Goal: Task Accomplishment & Management: Manage account settings

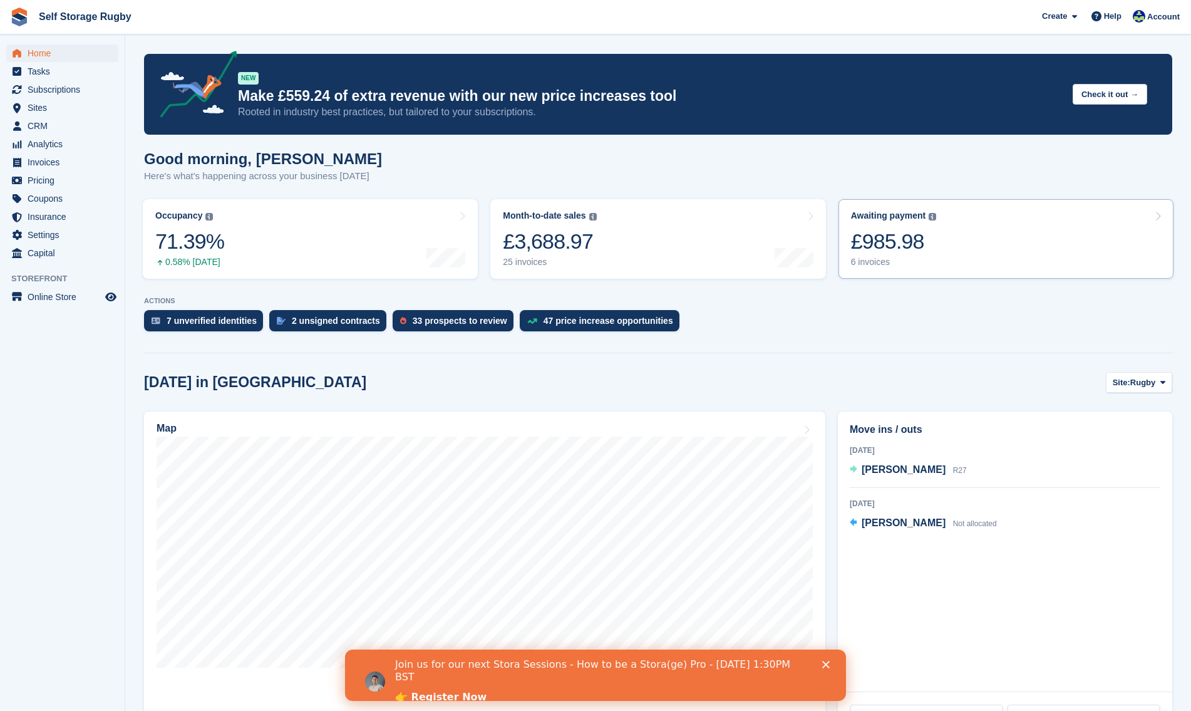
drag, startPoint x: 969, startPoint y: 227, endPoint x: 960, endPoint y: 232, distance: 10.4
click at [969, 227] on link "Awaiting payment The total outstanding balance on all open invoices. £985.98 6 …" at bounding box center [1006, 239] width 335 height 80
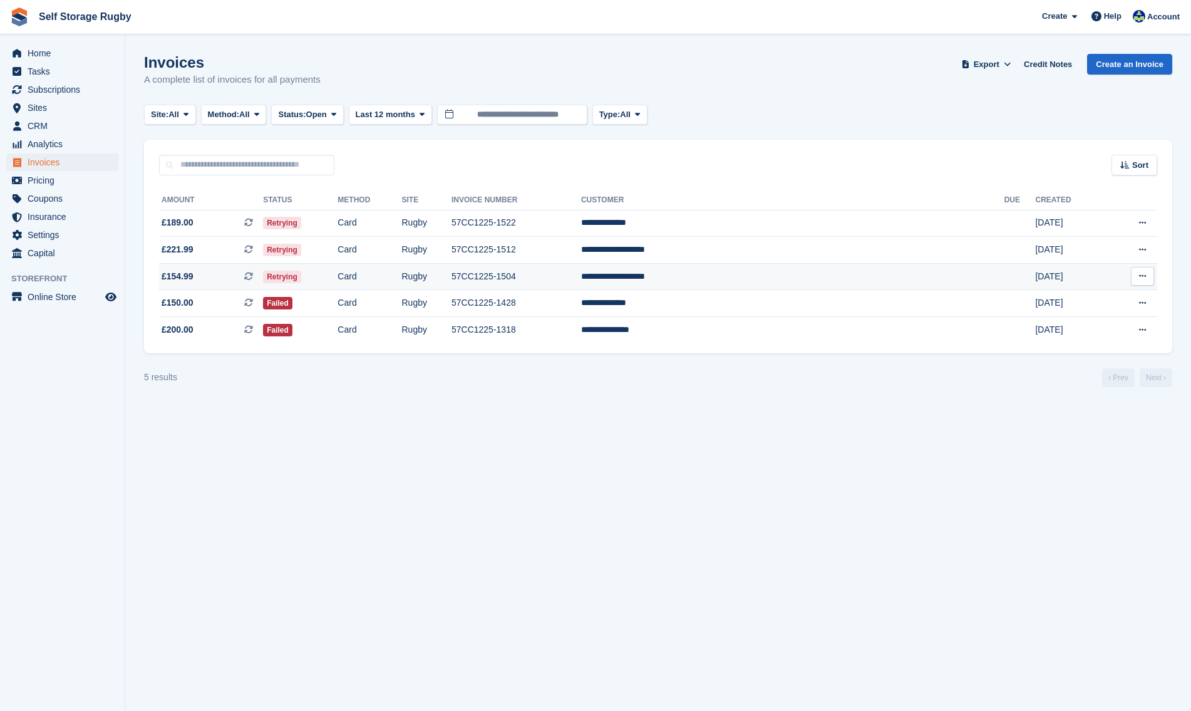
click at [338, 284] on td "Retrying" at bounding box center [300, 276] width 75 height 27
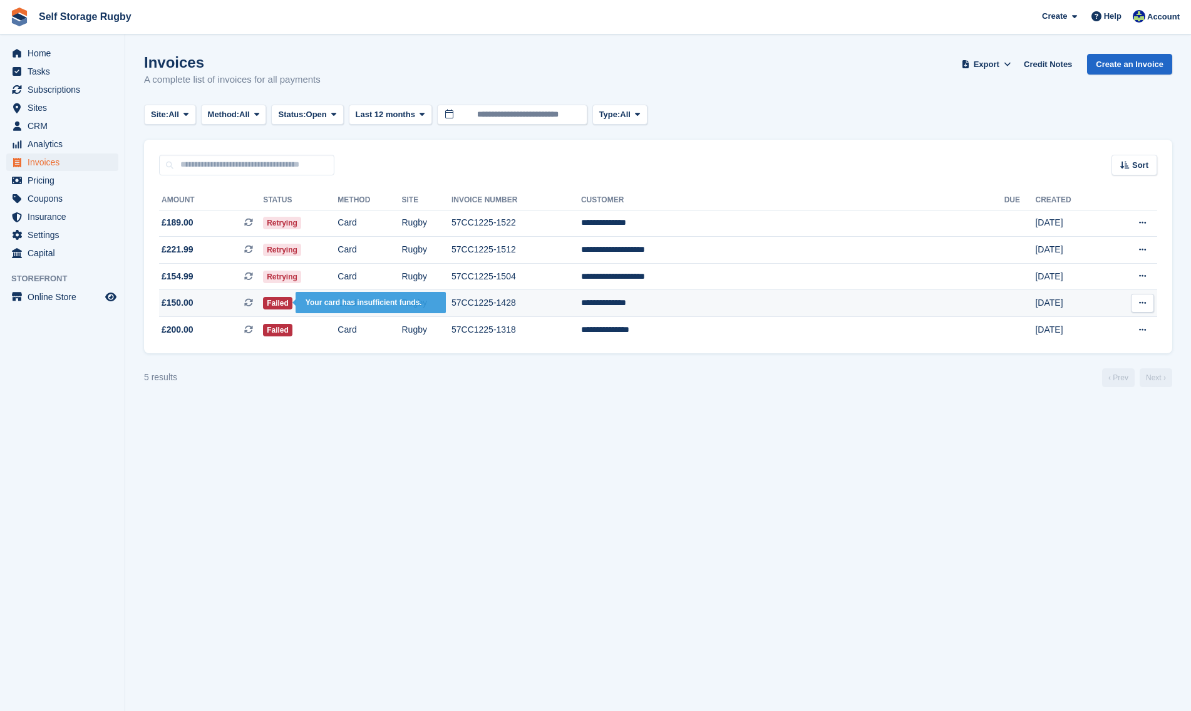
drag, startPoint x: 390, startPoint y: 399, endPoint x: 310, endPoint y: 303, distance: 125.0
click at [390, 399] on section "Invoices A complete list of invoices for all payments Export Export Invoices Ex…" at bounding box center [658, 355] width 1066 height 711
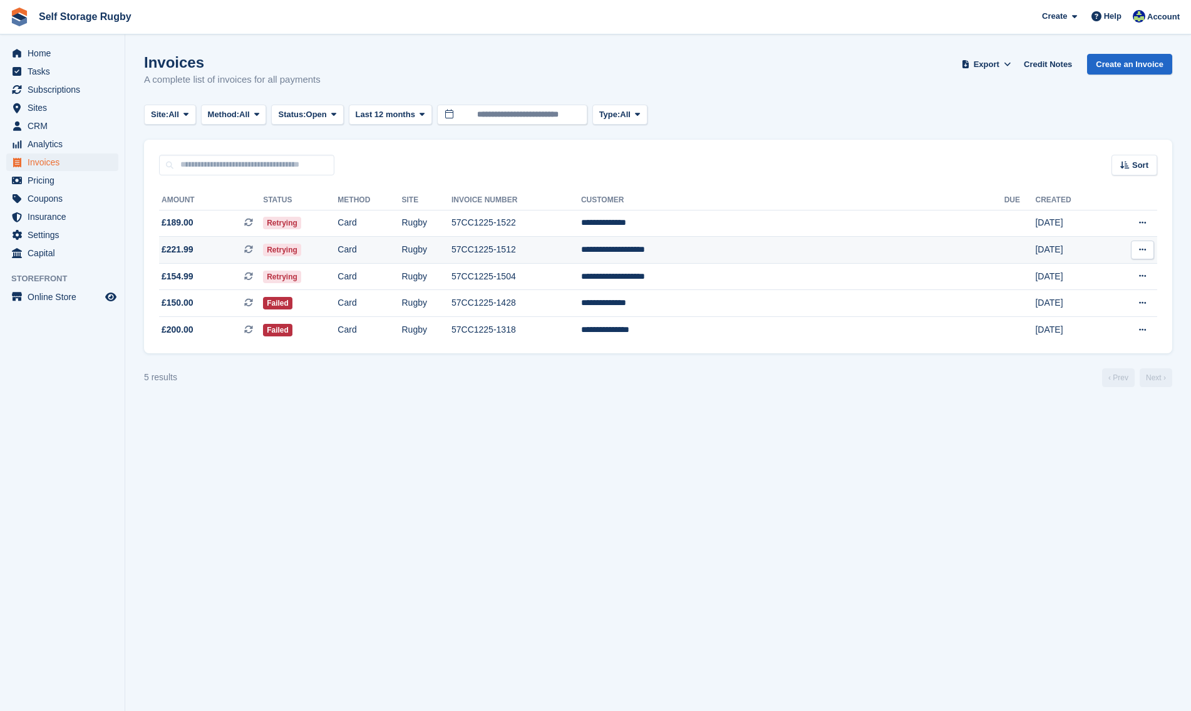
click at [245, 250] on span "£221.99 This is a recurring subscription invoice." at bounding box center [211, 249] width 104 height 13
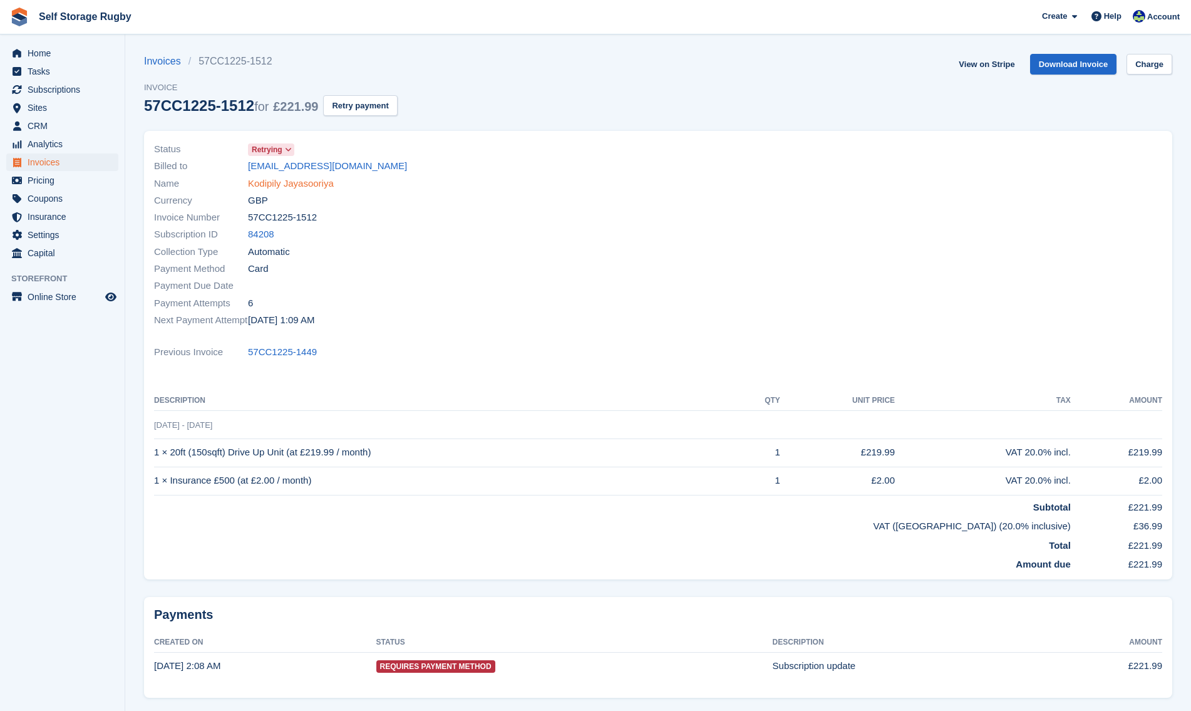
click at [269, 189] on link "Kodipily Jayasooriya" at bounding box center [291, 184] width 86 height 14
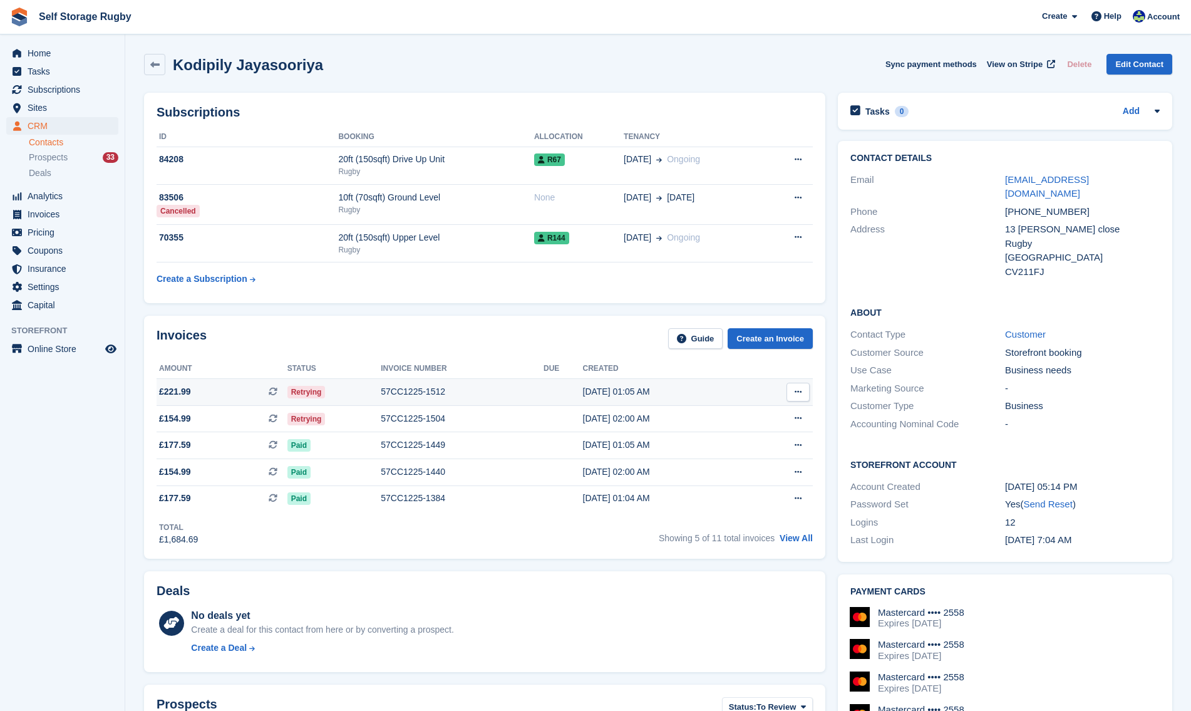
click at [225, 393] on span "£221.99 This is a recurring subscription invoice. This is a recurring subscript…" at bounding box center [222, 391] width 131 height 13
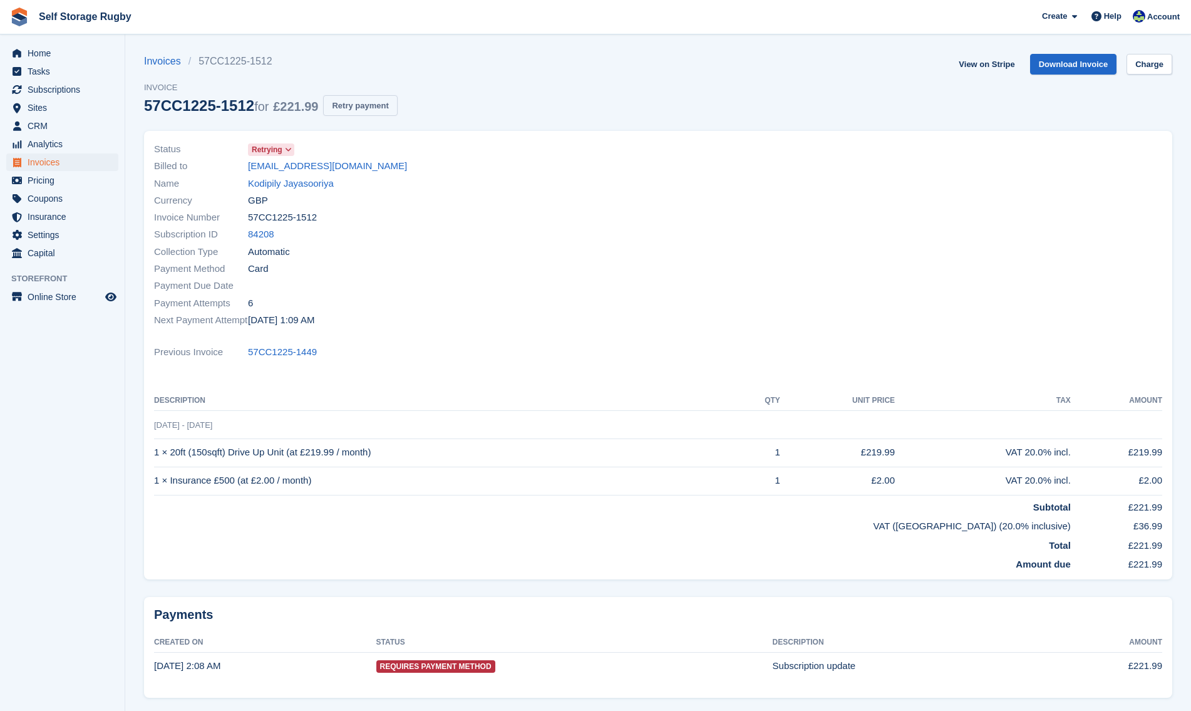
click at [354, 99] on button "Retry payment" at bounding box center [360, 105] width 74 height 21
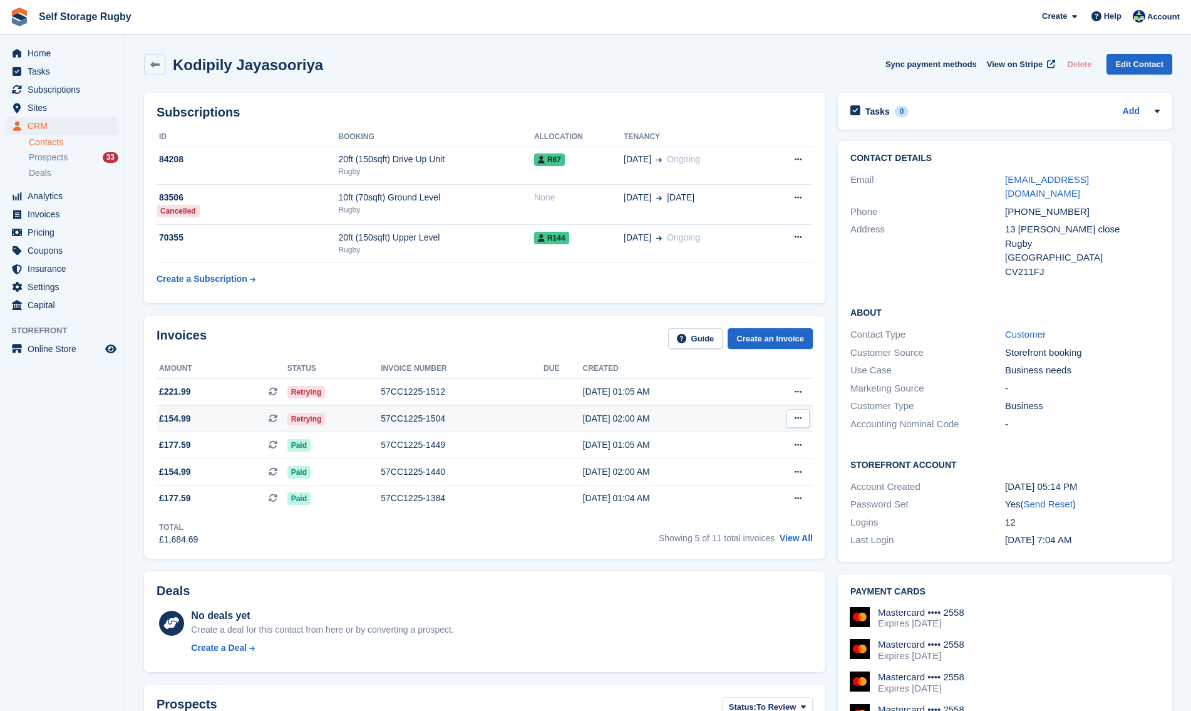
click at [199, 416] on span "£154.99 This is a recurring subscription invoice." at bounding box center [222, 418] width 131 height 13
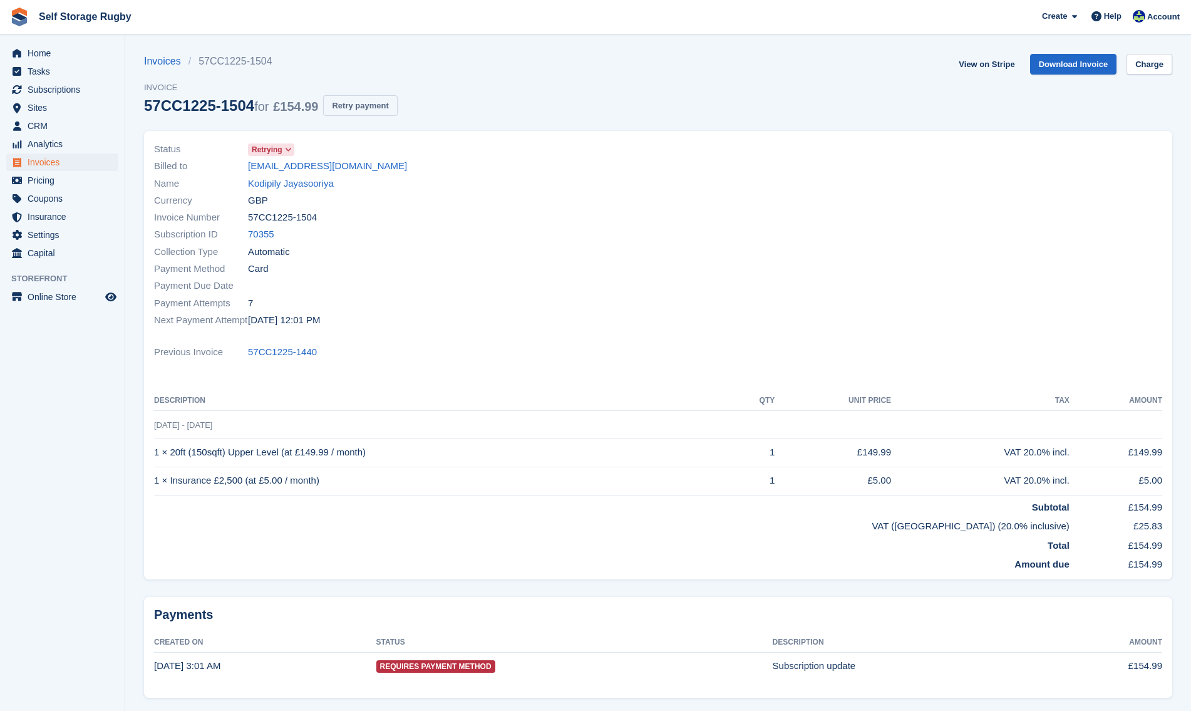
click at [341, 108] on button "Retry payment" at bounding box center [360, 105] width 74 height 21
click at [289, 185] on link "Kodipily Jayasooriya" at bounding box center [291, 184] width 86 height 14
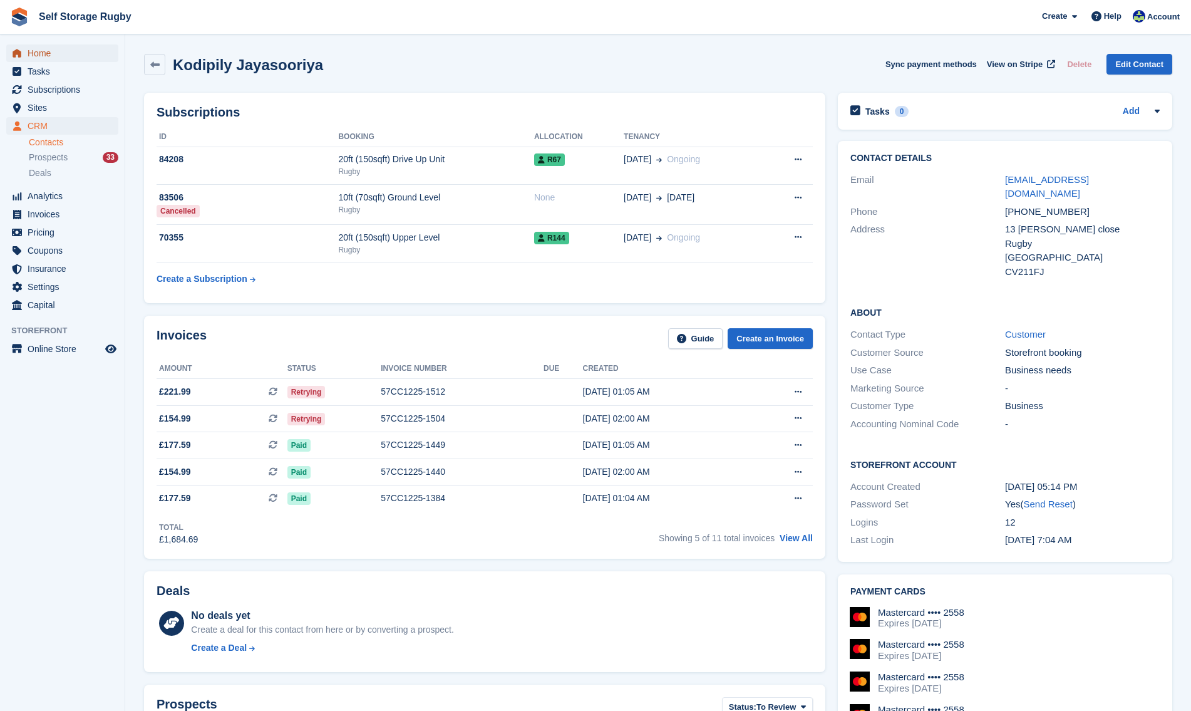
click at [47, 56] on span "Home" at bounding box center [65, 53] width 75 height 18
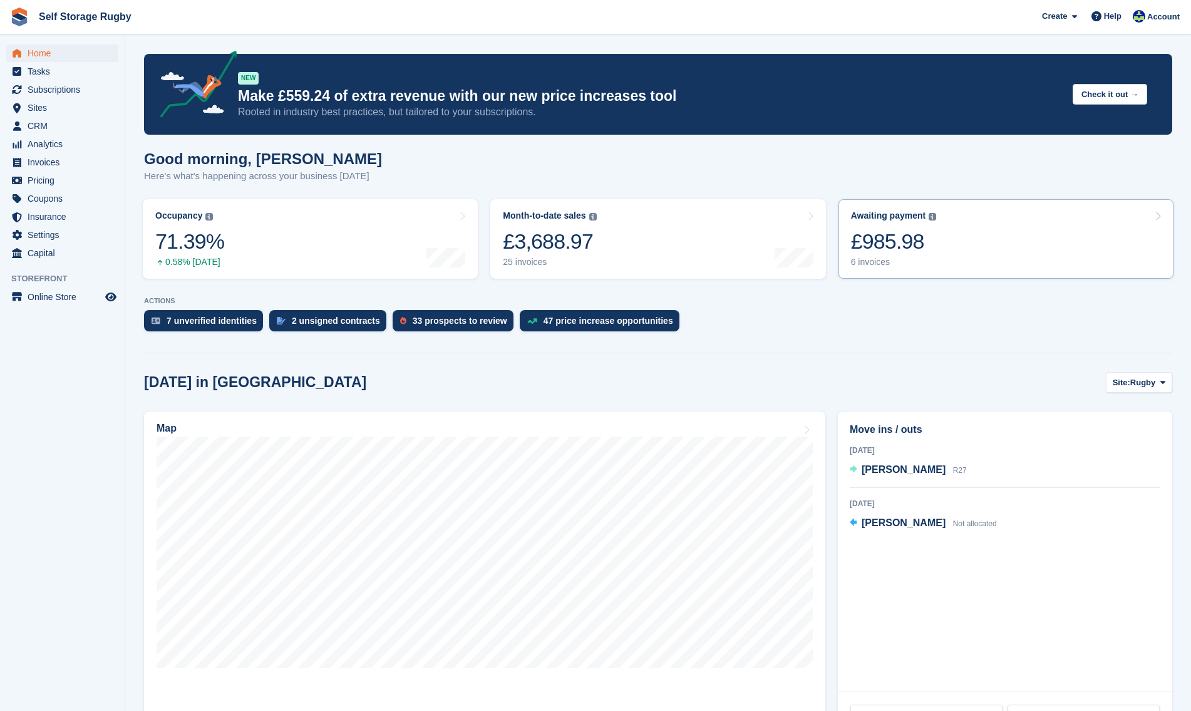
click at [987, 244] on link "Awaiting payment The total outstanding balance on all open invoices. £985.98 6 …" at bounding box center [1006, 239] width 335 height 80
